Goal: Navigation & Orientation: Find specific page/section

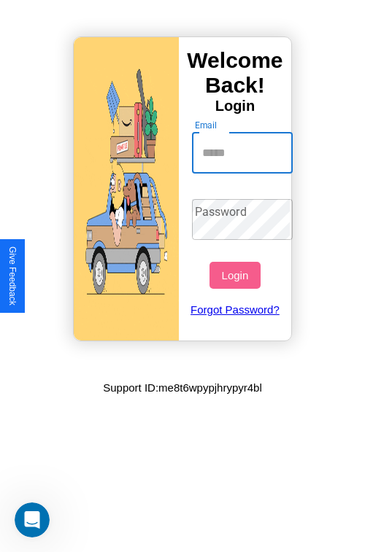
click at [244, 152] on input "Email" at bounding box center [242, 153] width 101 height 41
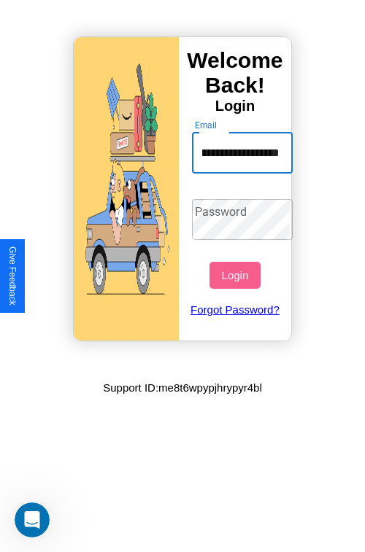
type input "**********"
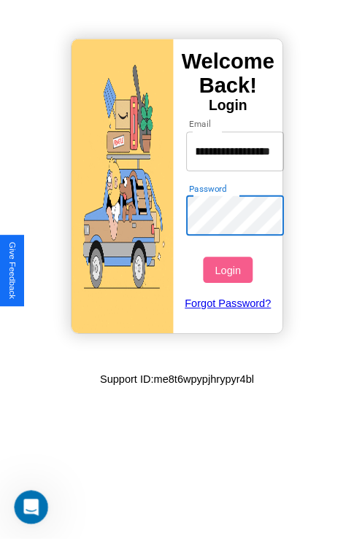
scroll to position [0, 0]
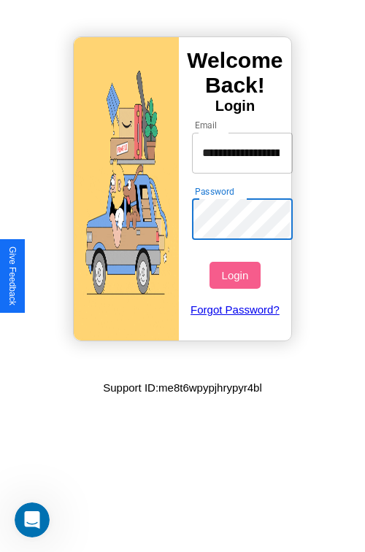
click at [236, 275] on button "Login" at bounding box center [234, 275] width 50 height 27
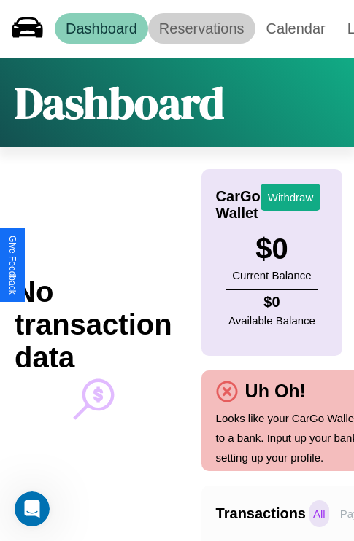
click at [201, 28] on link "Reservations" at bounding box center [201, 28] width 107 height 31
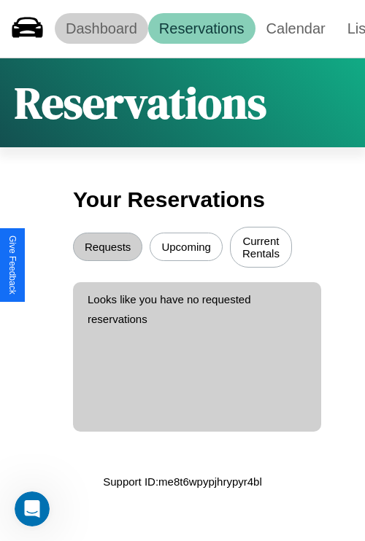
click at [101, 28] on link "Dashboard" at bounding box center [101, 28] width 93 height 31
